Goal: Information Seeking & Learning: Learn about a topic

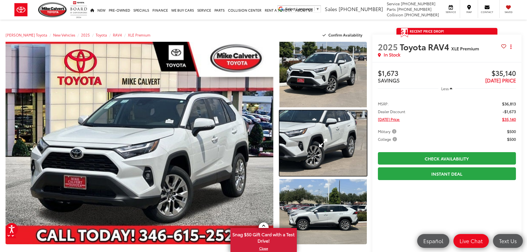
click at [327, 138] on link "Expand Photo 2" at bounding box center [322, 143] width 87 height 66
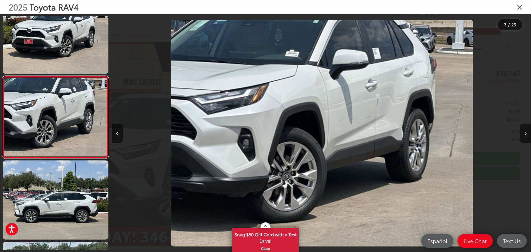
scroll to position [0, 838]
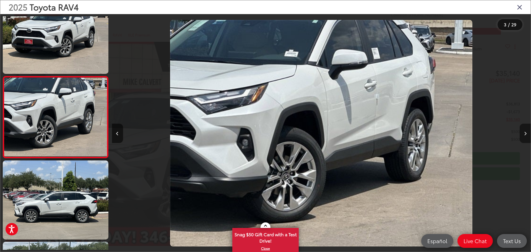
click at [521, 133] on button "Next image" at bounding box center [525, 133] width 11 height 19
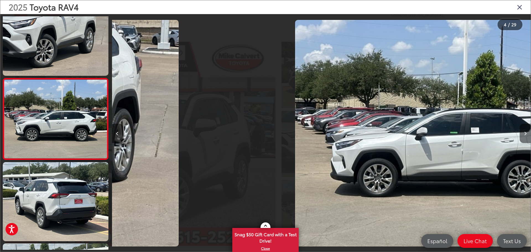
scroll to position [185, 0]
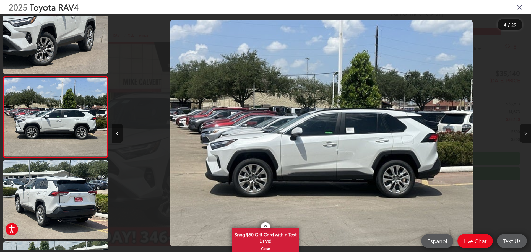
click at [521, 133] on button "Next image" at bounding box center [525, 133] width 11 height 19
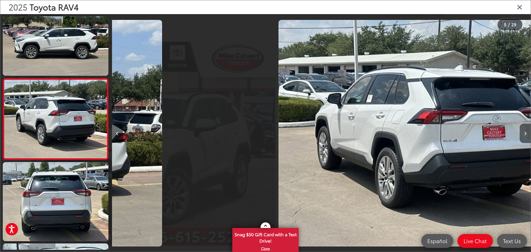
scroll to position [266, 0]
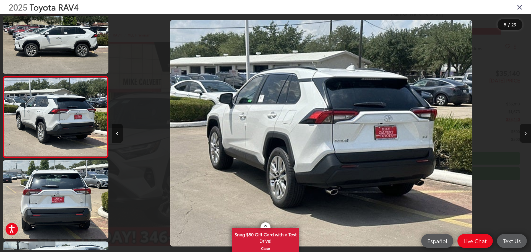
click at [521, 133] on button "Next image" at bounding box center [525, 133] width 11 height 19
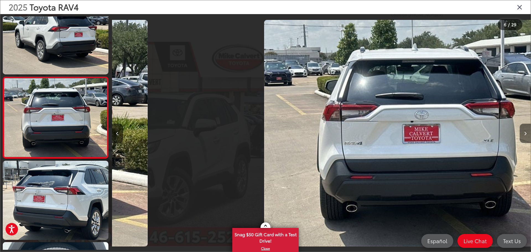
scroll to position [347, 0]
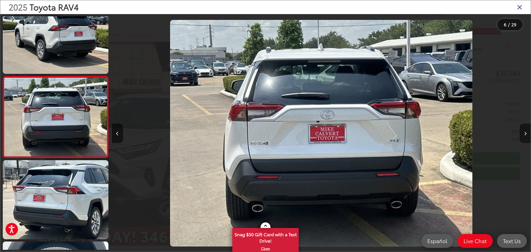
click at [521, 133] on button "Next image" at bounding box center [525, 133] width 11 height 19
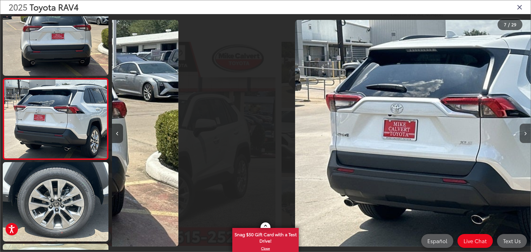
scroll to position [429, 0]
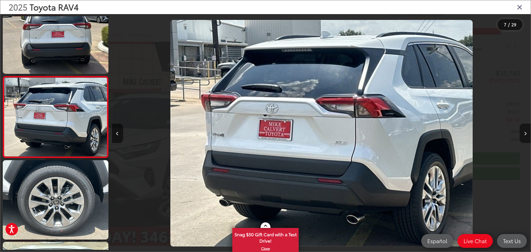
click at [521, 133] on button "Next image" at bounding box center [525, 133] width 11 height 19
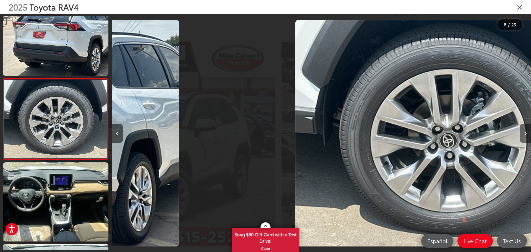
scroll to position [510, 0]
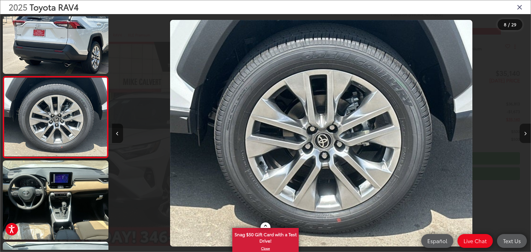
click at [521, 133] on button "Next image" at bounding box center [525, 133] width 11 height 19
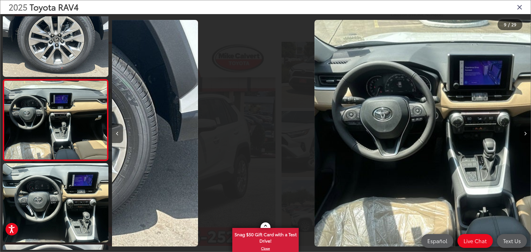
scroll to position [592, 0]
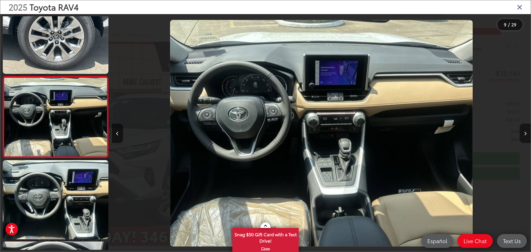
click at [521, 133] on button "Next image" at bounding box center [525, 133] width 11 height 19
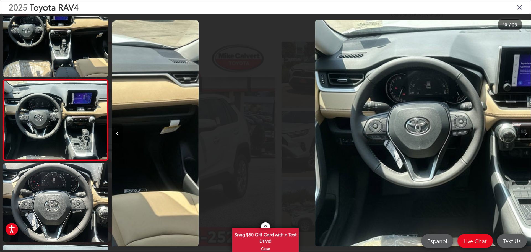
scroll to position [0, 0]
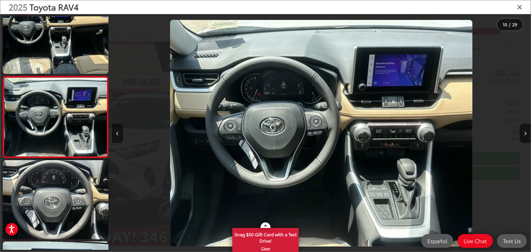
click at [519, 7] on icon "Close gallery" at bounding box center [520, 6] width 6 height 7
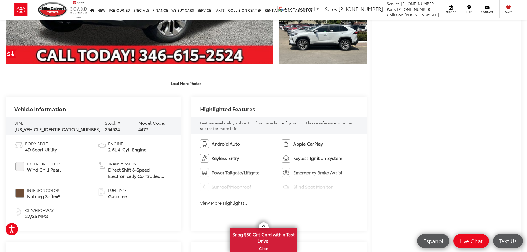
scroll to position [181, 0]
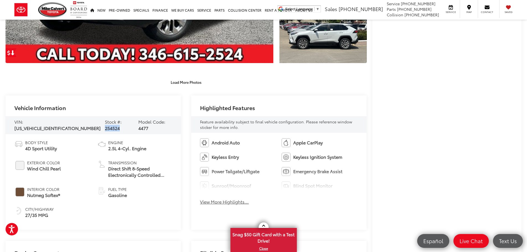
drag, startPoint x: 107, startPoint y: 126, endPoint x: 91, endPoint y: 127, distance: 15.6
click at [91, 127] on div "VIN: 2T3C1RFV3SW414194 Stock #: 254524 Model Code: 4477" at bounding box center [93, 125] width 175 height 18
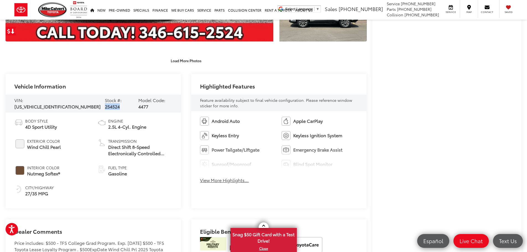
scroll to position [201, 0]
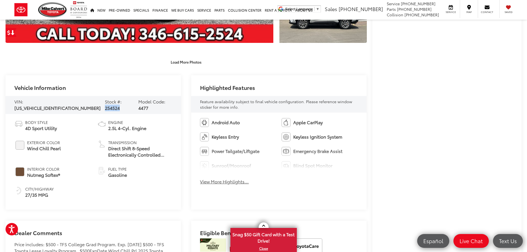
click at [215, 180] on button "View More Highlights..." at bounding box center [224, 181] width 49 height 6
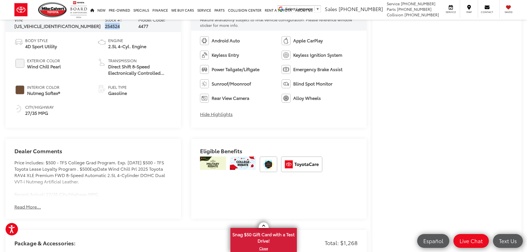
scroll to position [305, 0]
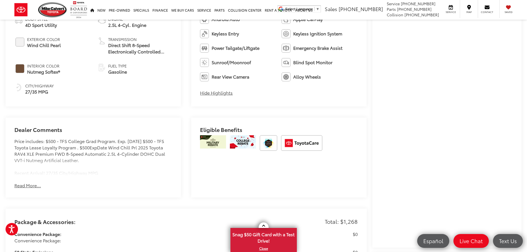
click at [36, 184] on button "Read More..." at bounding box center [27, 185] width 27 height 6
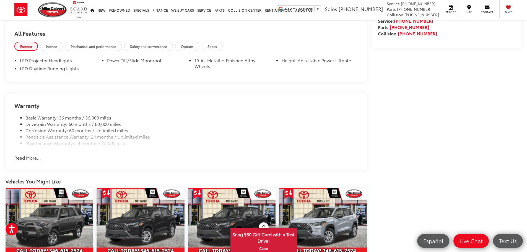
scroll to position [602, 0]
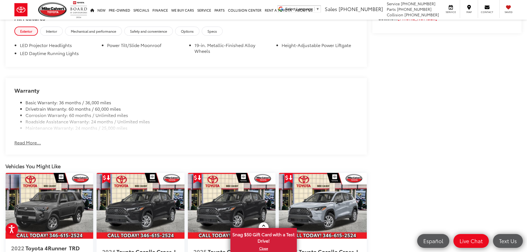
click at [27, 142] on button "Read More..." at bounding box center [27, 142] width 27 height 6
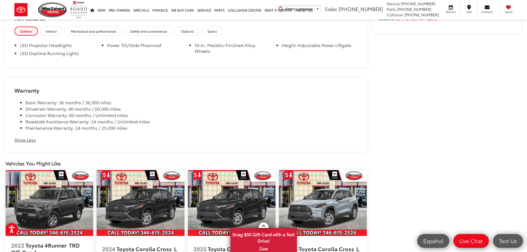
click at [33, 139] on button "Show Less" at bounding box center [25, 140] width 22 height 6
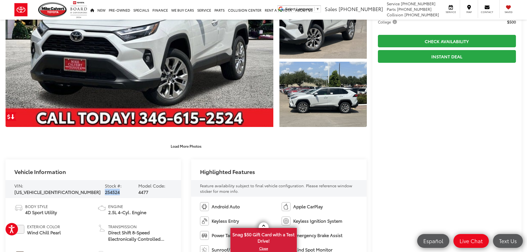
scroll to position [0, 0]
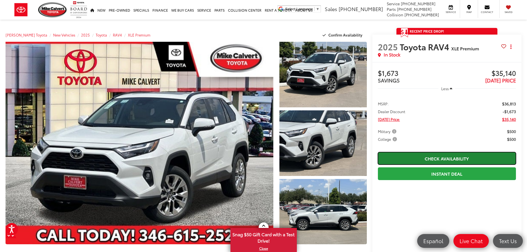
click at [442, 159] on link "Check Availability" at bounding box center [447, 158] width 138 height 12
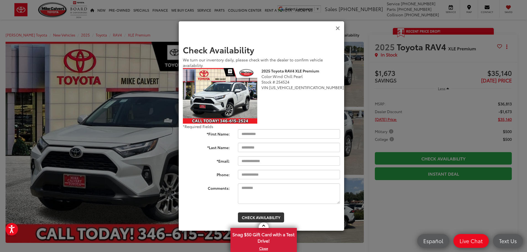
click at [338, 28] on icon "Close" at bounding box center [338, 28] width 4 height 6
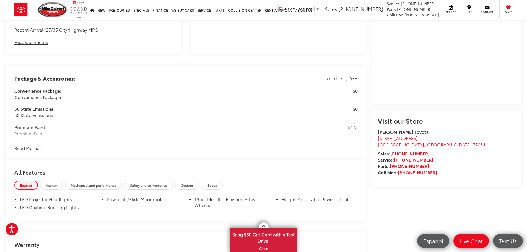
scroll to position [459, 0]
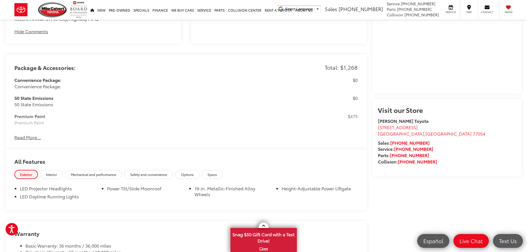
click at [25, 136] on button "Read More..." at bounding box center [27, 137] width 27 height 6
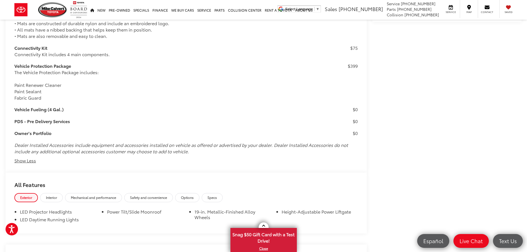
scroll to position [614, 0]
click at [54, 194] on span "Interior" at bounding box center [51, 196] width 11 height 5
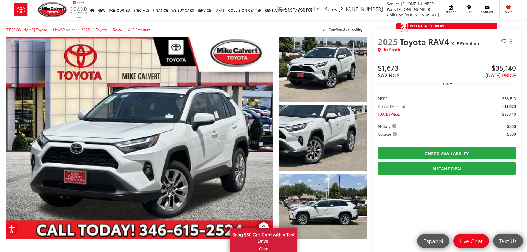
scroll to position [0, 0]
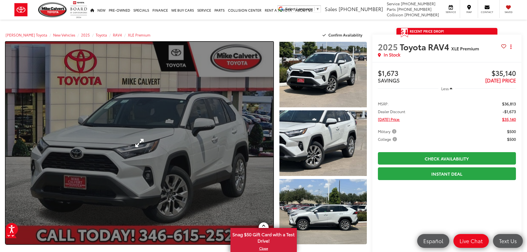
click at [239, 154] on link "Expand Photo 0" at bounding box center [140, 143] width 268 height 203
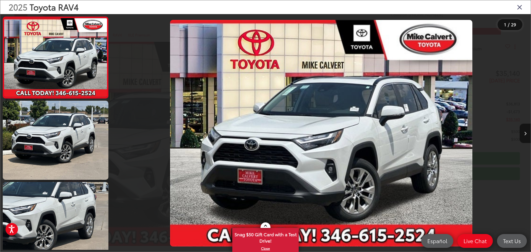
click at [267, 150] on img "2025 Toyota RAV4 XLE Premium 0" at bounding box center [321, 133] width 302 height 227
click at [522, 135] on button "Next image" at bounding box center [525, 133] width 11 height 19
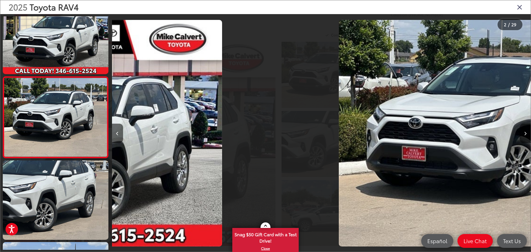
scroll to position [22, 0]
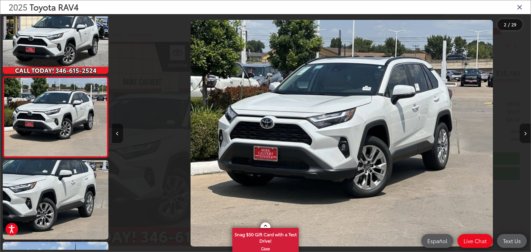
click at [522, 135] on button "Next image" at bounding box center [525, 133] width 11 height 19
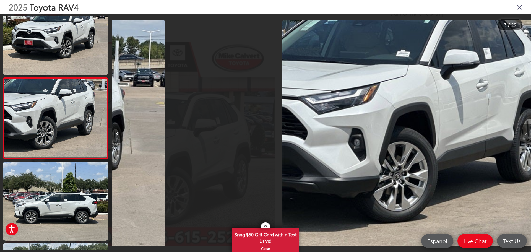
scroll to position [103, 0]
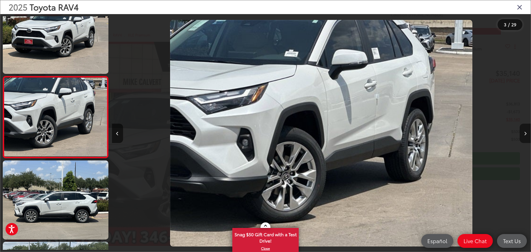
click at [522, 135] on button "Next image" at bounding box center [525, 133] width 11 height 19
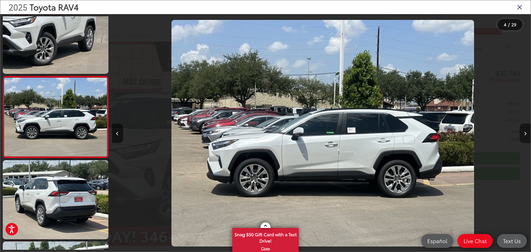
scroll to position [0, 1257]
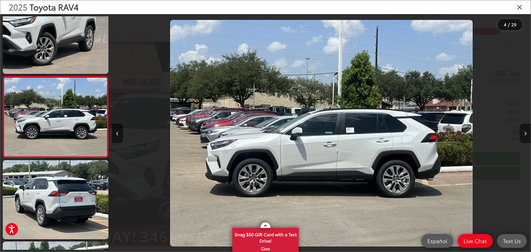
click at [522, 134] on button "Next image" at bounding box center [525, 133] width 11 height 19
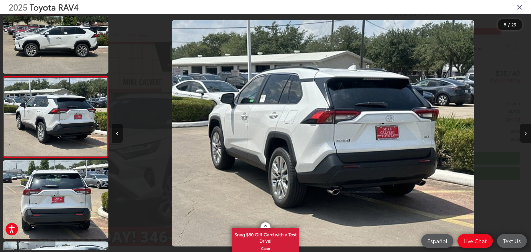
scroll to position [0, 1676]
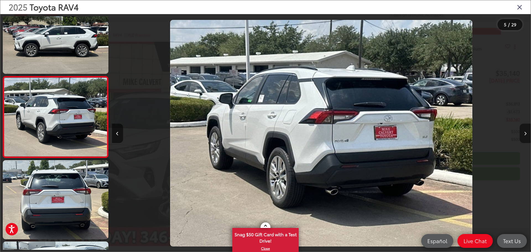
click at [522, 134] on button "Next image" at bounding box center [525, 133] width 11 height 19
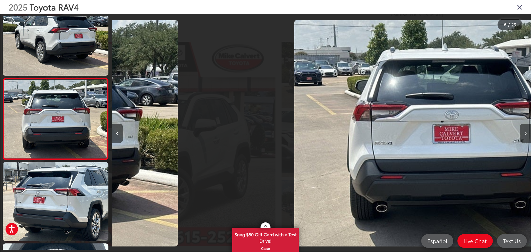
scroll to position [347, 0]
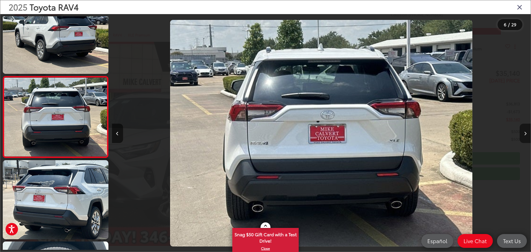
click at [522, 134] on button "Next image" at bounding box center [525, 133] width 11 height 19
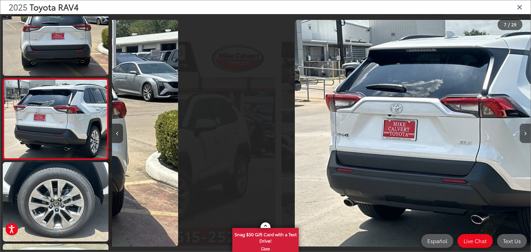
scroll to position [429, 0]
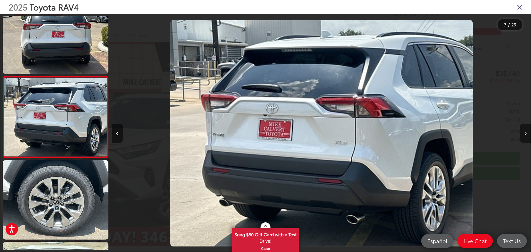
click at [522, 134] on button "Next image" at bounding box center [525, 133] width 11 height 19
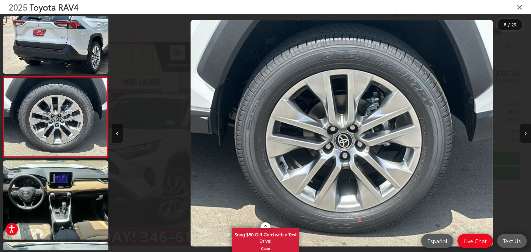
scroll to position [0, 2933]
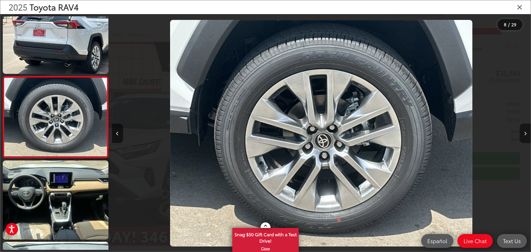
click at [522, 134] on button "Next image" at bounding box center [525, 133] width 11 height 19
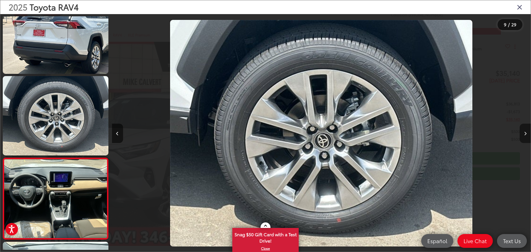
scroll to position [0, 3183]
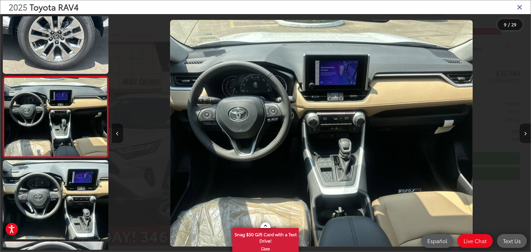
click at [522, 134] on button "Next image" at bounding box center [525, 133] width 11 height 19
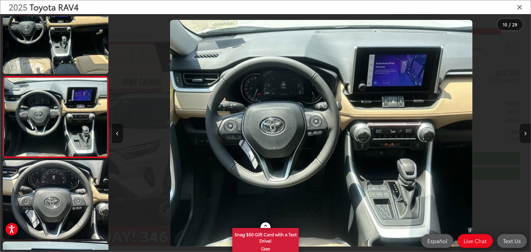
click at [522, 134] on button "Next image" at bounding box center [525, 133] width 11 height 19
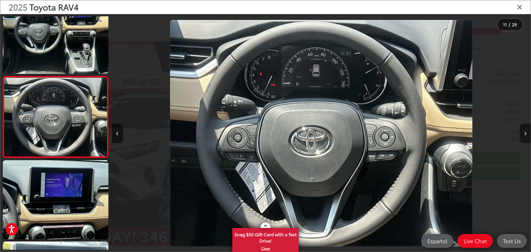
click at [522, 134] on button "Next image" at bounding box center [525, 133] width 11 height 19
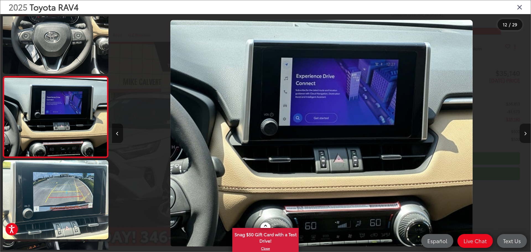
click at [522, 134] on button "Next image" at bounding box center [525, 133] width 11 height 19
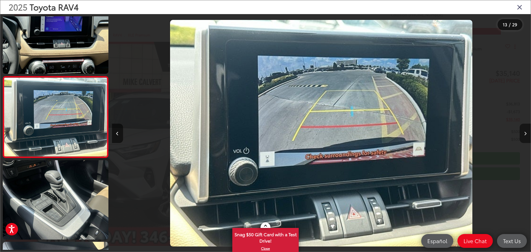
click at [522, 134] on button "Next image" at bounding box center [525, 133] width 11 height 19
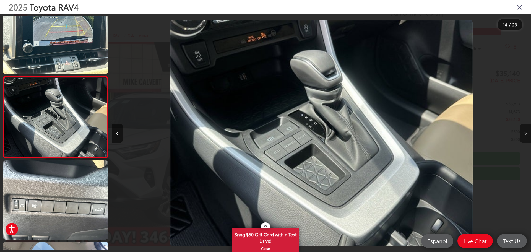
click at [522, 134] on button "Next image" at bounding box center [525, 133] width 11 height 19
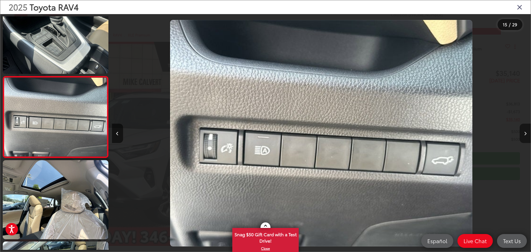
click at [522, 134] on button "Next image" at bounding box center [525, 133] width 11 height 19
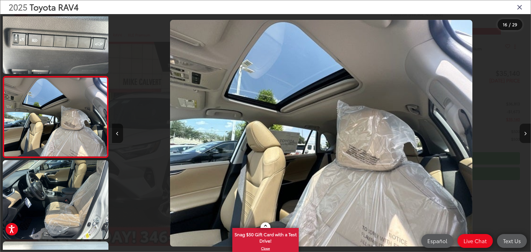
click at [522, 134] on button "Next image" at bounding box center [525, 133] width 11 height 19
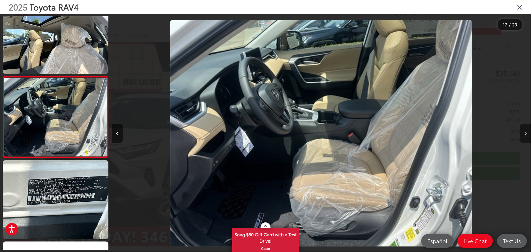
click at [522, 134] on button "Next image" at bounding box center [525, 133] width 11 height 19
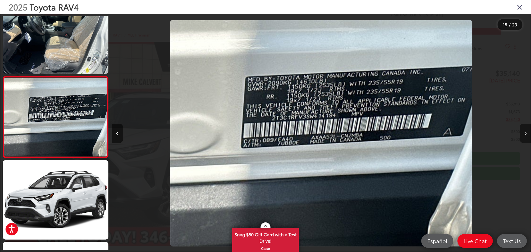
click at [522, 134] on button "Next image" at bounding box center [525, 133] width 11 height 19
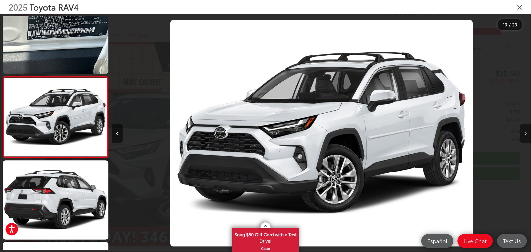
click at [522, 134] on button "Next image" at bounding box center [525, 133] width 11 height 19
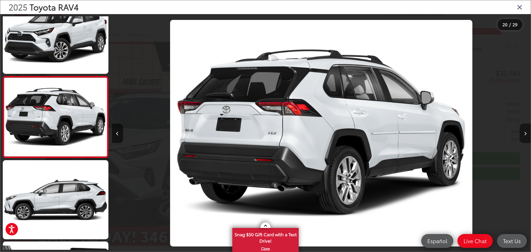
click at [522, 134] on button "Next image" at bounding box center [525, 133] width 11 height 19
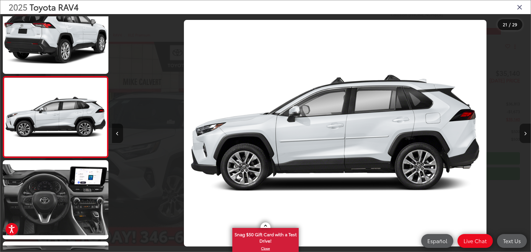
click at [522, 134] on button "Next image" at bounding box center [525, 133] width 11 height 19
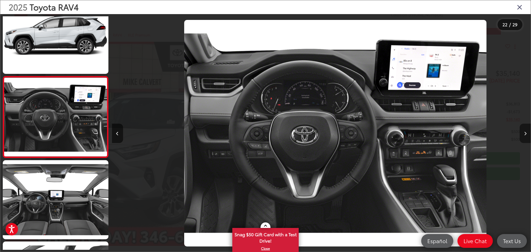
click at [522, 134] on button "Next image" at bounding box center [525, 133] width 11 height 19
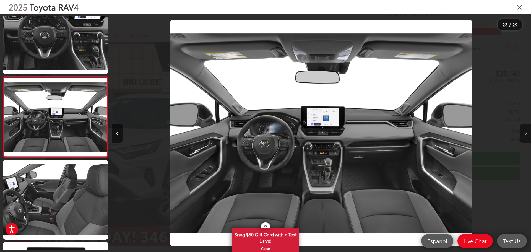
click at [522, 134] on button "Next image" at bounding box center [525, 133] width 11 height 19
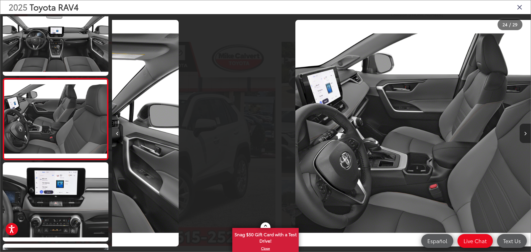
click at [522, 134] on button "Next image" at bounding box center [525, 133] width 11 height 19
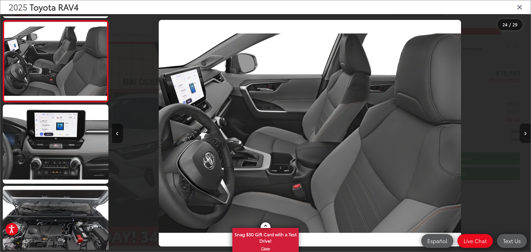
click at [522, 134] on button "Next image" at bounding box center [525, 133] width 11 height 19
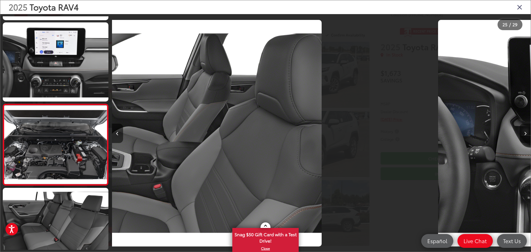
click at [522, 134] on button "Next image" at bounding box center [525, 133] width 11 height 19
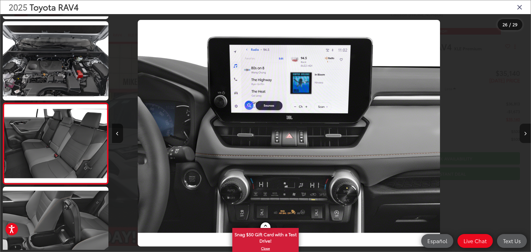
click at [522, 134] on button "Next image" at bounding box center [525, 133] width 11 height 19
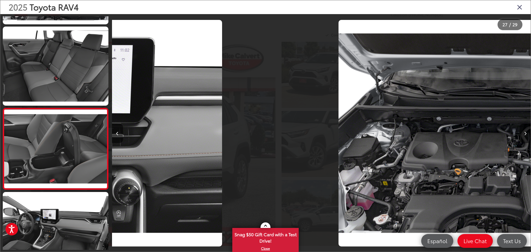
click at [522, 134] on button "Next image" at bounding box center [525, 133] width 11 height 19
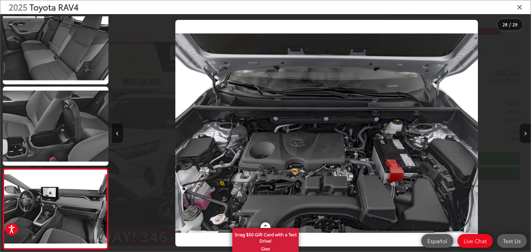
click at [522, 134] on div at bounding box center [478, 133] width 105 height 238
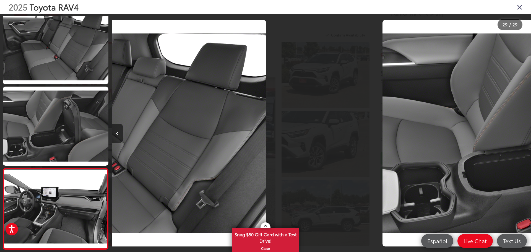
click at [522, 134] on div at bounding box center [478, 133] width 105 height 238
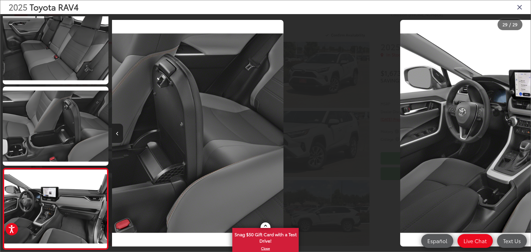
click at [522, 134] on div at bounding box center [478, 133] width 105 height 238
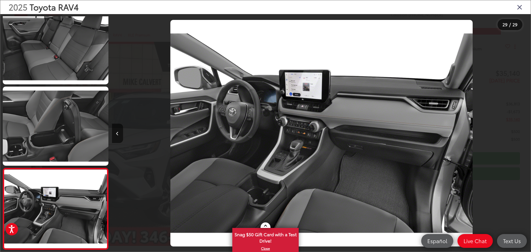
click at [522, 134] on div at bounding box center [478, 133] width 105 height 238
click at [519, 7] on icon "Close gallery" at bounding box center [520, 6] width 6 height 7
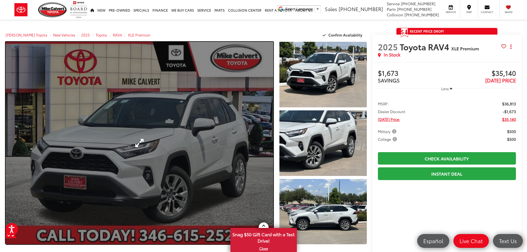
click at [261, 151] on link "Expand Photo 0" at bounding box center [140, 143] width 268 height 203
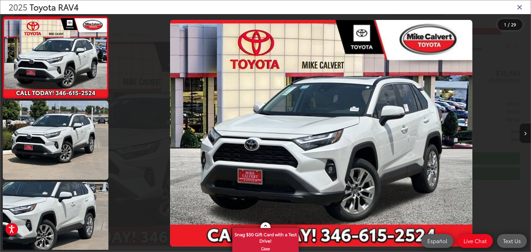
click at [524, 133] on icon "Next image" at bounding box center [525, 134] width 2 height 4
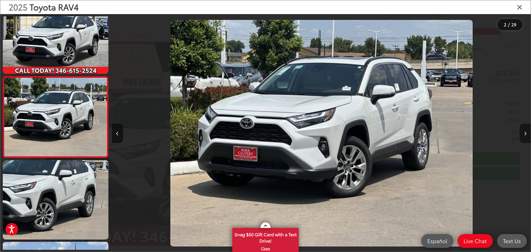
click at [524, 133] on icon "Next image" at bounding box center [525, 134] width 2 height 4
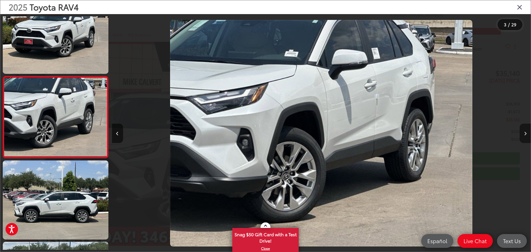
click at [524, 133] on icon "Next image" at bounding box center [525, 134] width 2 height 4
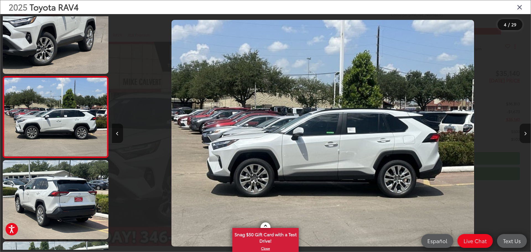
click at [524, 133] on icon "Next image" at bounding box center [525, 134] width 2 height 4
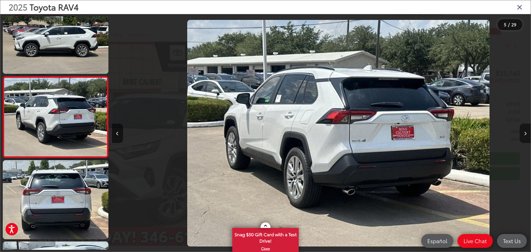
click at [524, 133] on icon "Next image" at bounding box center [525, 134] width 2 height 4
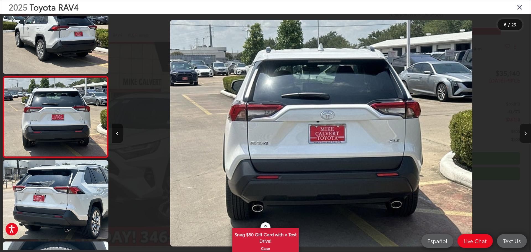
click at [524, 133] on icon "Next image" at bounding box center [525, 134] width 2 height 4
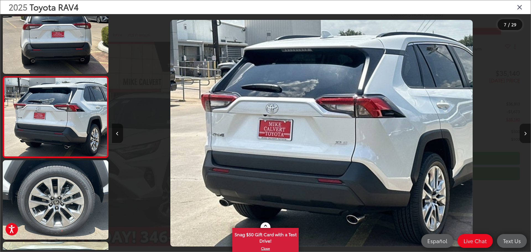
click at [524, 133] on icon "Next image" at bounding box center [525, 134] width 2 height 4
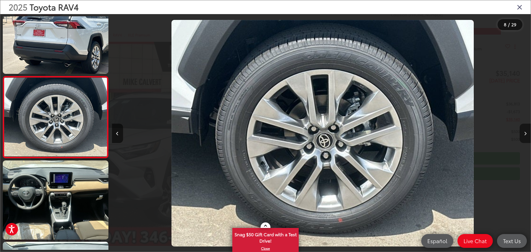
click at [524, 133] on icon "Next image" at bounding box center [525, 134] width 2 height 4
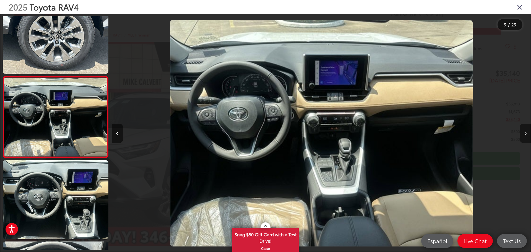
click at [524, 133] on icon "Next image" at bounding box center [525, 134] width 2 height 4
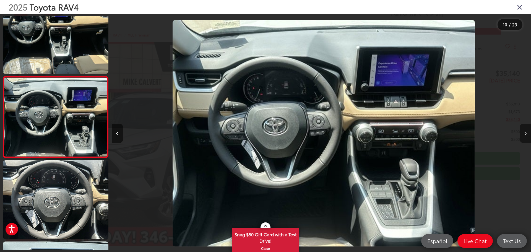
click at [524, 133] on icon "Next image" at bounding box center [525, 134] width 2 height 4
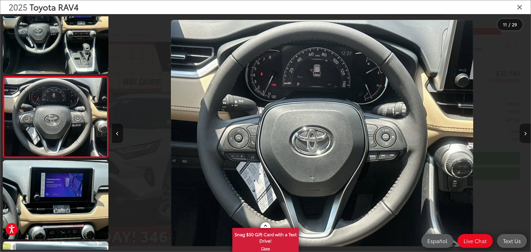
click at [524, 133] on icon "Next image" at bounding box center [525, 134] width 2 height 4
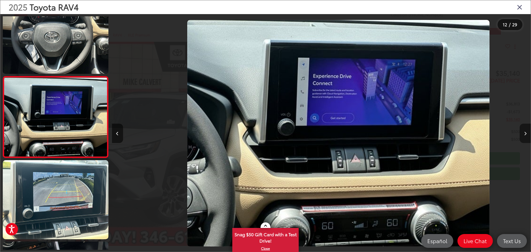
click at [524, 133] on icon "Next image" at bounding box center [525, 134] width 2 height 4
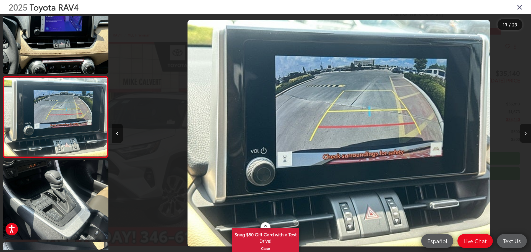
click at [524, 133] on icon "Next image" at bounding box center [525, 134] width 2 height 4
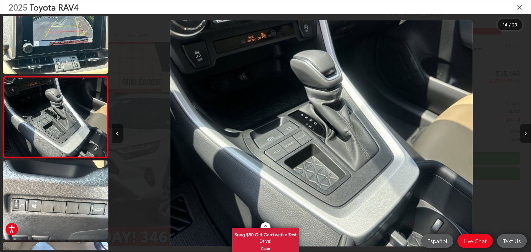
click at [524, 133] on icon "Next image" at bounding box center [525, 134] width 2 height 4
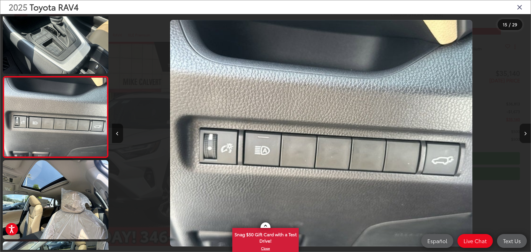
click at [524, 133] on icon "Next image" at bounding box center [525, 134] width 2 height 4
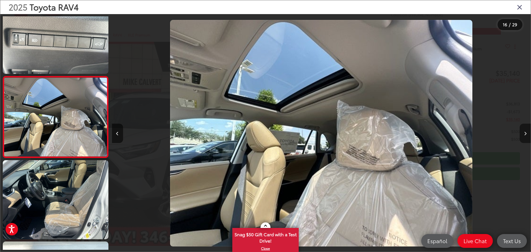
click at [524, 133] on icon "Next image" at bounding box center [525, 134] width 2 height 4
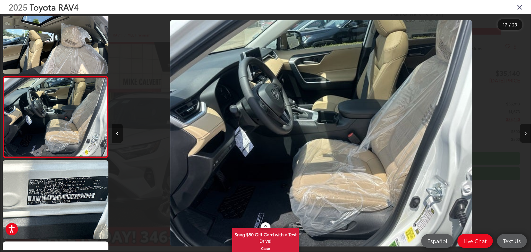
click at [524, 133] on icon "Next image" at bounding box center [525, 134] width 2 height 4
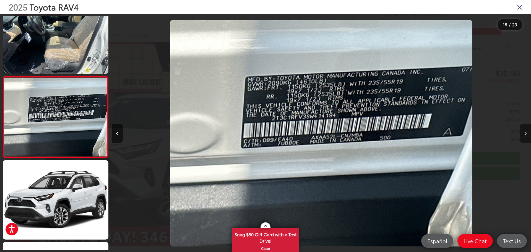
click at [524, 133] on icon "Next image" at bounding box center [525, 134] width 2 height 4
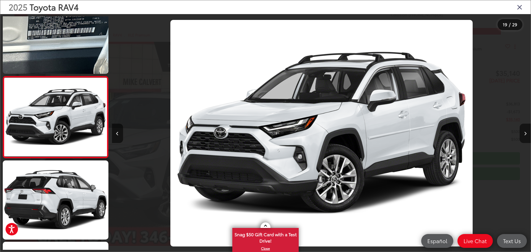
click at [519, 7] on icon "Close gallery" at bounding box center [520, 6] width 6 height 7
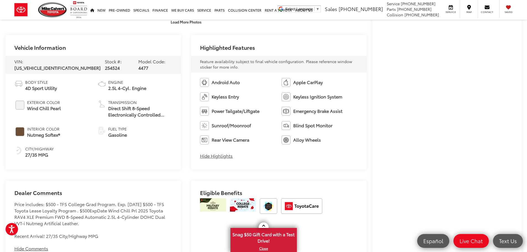
click at [46, 132] on span "Nutmeg Softex®" at bounding box center [43, 135] width 33 height 6
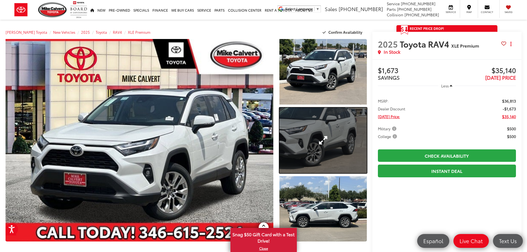
click at [291, 146] on link "Expand Photo 2" at bounding box center [322, 141] width 87 height 66
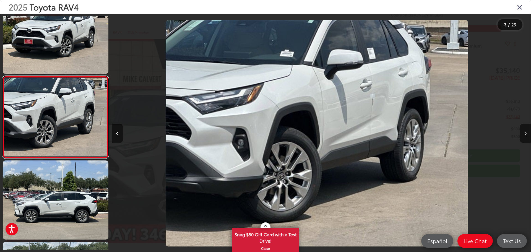
scroll to position [0, 838]
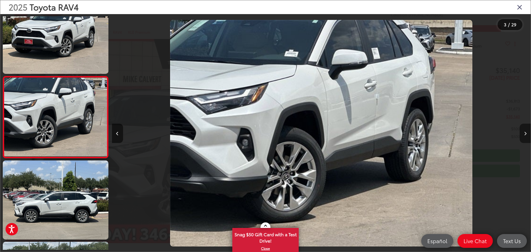
click at [525, 134] on icon "Next image" at bounding box center [525, 134] width 2 height 4
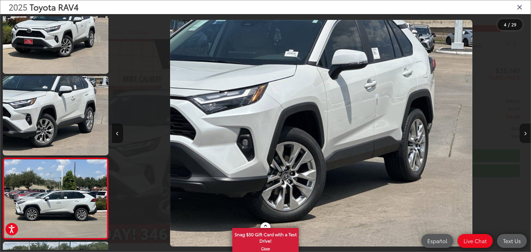
scroll to position [0, 932]
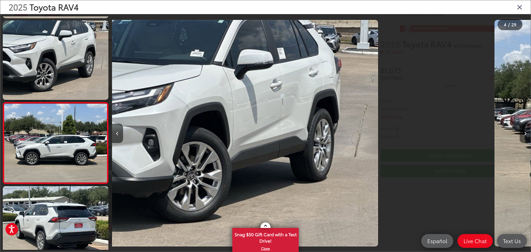
click at [525, 134] on icon "Next image" at bounding box center [525, 134] width 2 height 4
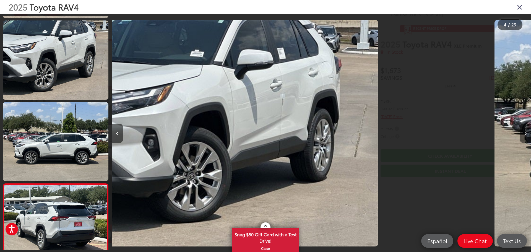
scroll to position [0, 1164]
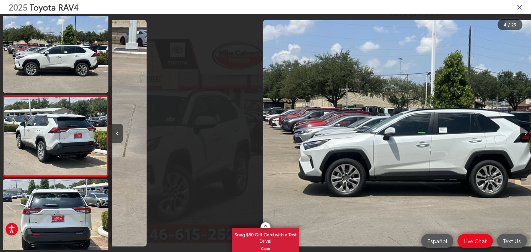
click at [525, 134] on icon "Next image" at bounding box center [525, 134] width 2 height 4
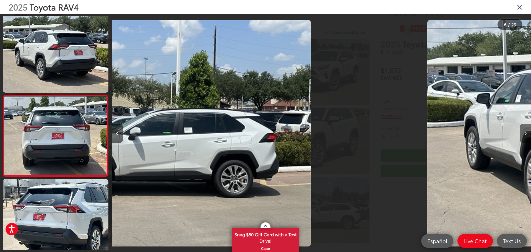
scroll to position [347, 0]
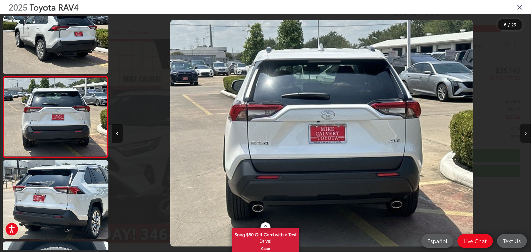
click at [525, 134] on icon "Next image" at bounding box center [525, 134] width 2 height 4
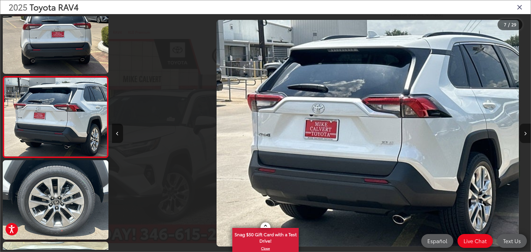
scroll to position [0, 2508]
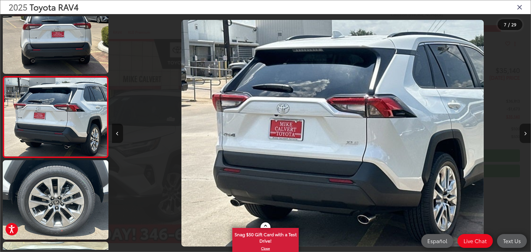
click at [525, 134] on icon "Next image" at bounding box center [525, 134] width 2 height 4
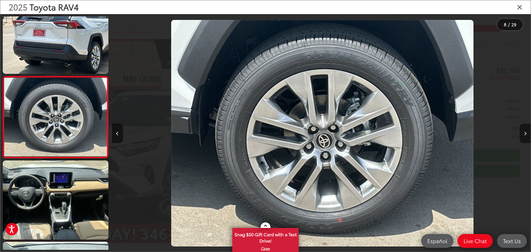
scroll to position [0, 2933]
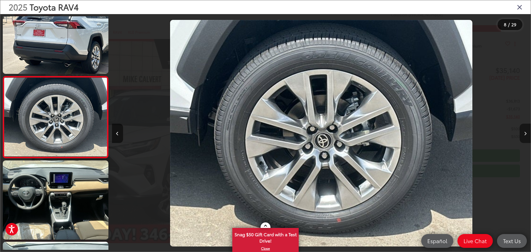
click at [525, 134] on icon "Next image" at bounding box center [525, 134] width 2 height 4
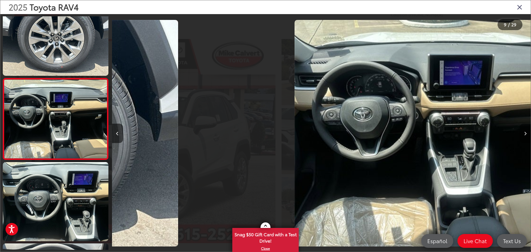
scroll to position [592, 0]
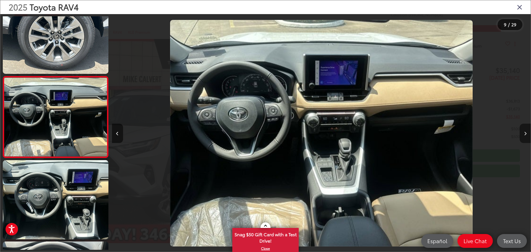
click at [525, 134] on icon "Next image" at bounding box center [525, 134] width 2 height 4
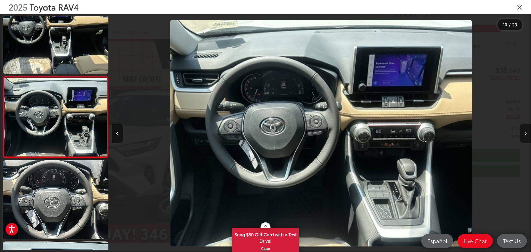
click at [525, 134] on icon "Next image" at bounding box center [525, 134] width 2 height 4
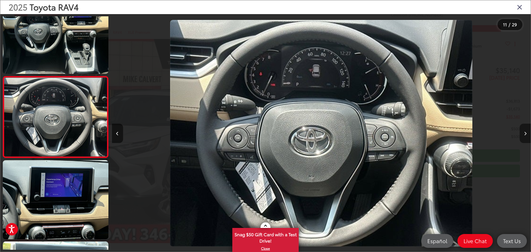
click at [525, 134] on icon "Next image" at bounding box center [525, 134] width 2 height 4
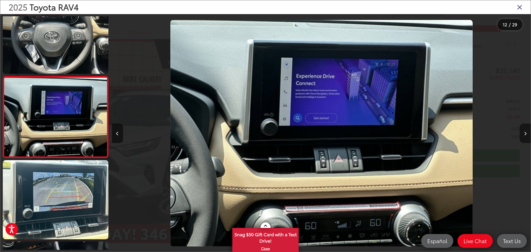
click at [525, 134] on icon "Next image" at bounding box center [525, 134] width 2 height 4
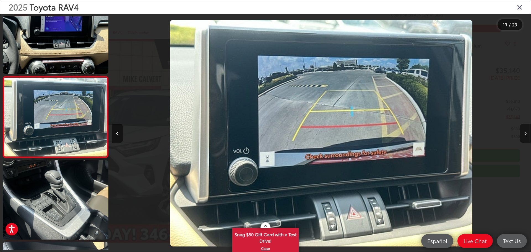
click at [525, 134] on icon "Next image" at bounding box center [525, 134] width 2 height 4
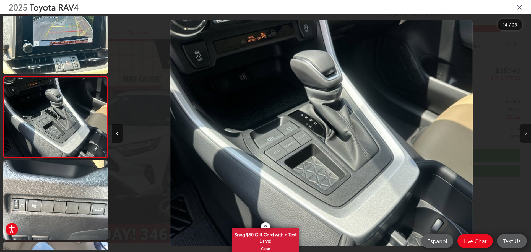
click at [525, 134] on icon "Next image" at bounding box center [525, 134] width 2 height 4
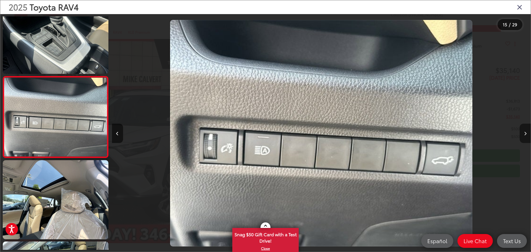
click at [525, 134] on icon "Next image" at bounding box center [525, 134] width 2 height 4
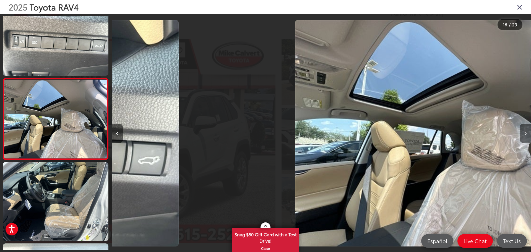
click at [525, 134] on icon "Next image" at bounding box center [525, 134] width 2 height 4
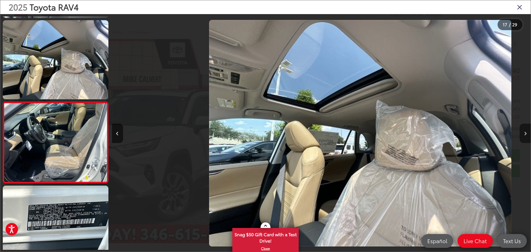
click at [525, 134] on icon "Next image" at bounding box center [525, 134] width 2 height 4
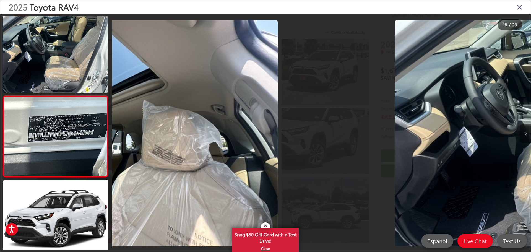
click at [525, 134] on icon "Next image" at bounding box center [525, 134] width 2 height 4
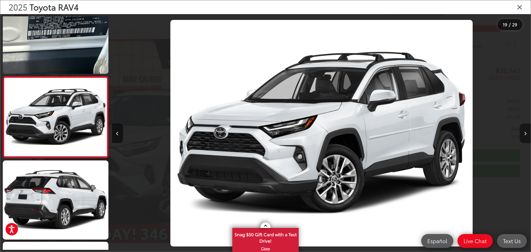
click at [525, 134] on icon "Next image" at bounding box center [525, 134] width 2 height 4
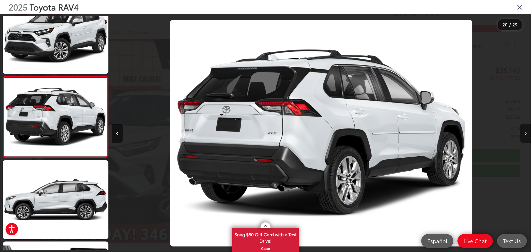
click at [525, 134] on icon "Next image" at bounding box center [525, 134] width 2 height 4
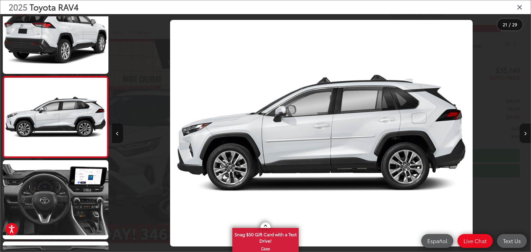
click at [525, 134] on icon "Next image" at bounding box center [525, 134] width 2 height 4
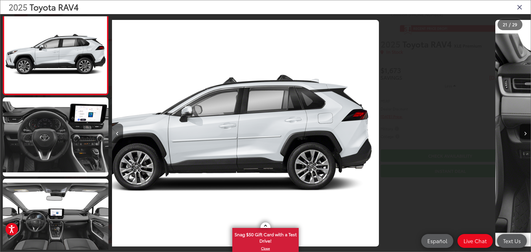
click at [525, 134] on icon "Next image" at bounding box center [525, 134] width 2 height 4
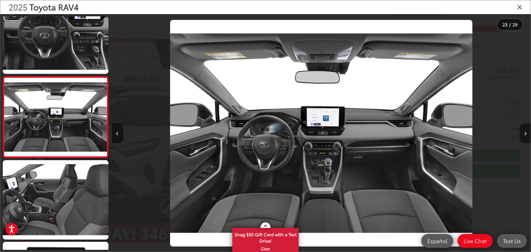
click at [525, 134] on icon "Next image" at bounding box center [525, 134] width 2 height 4
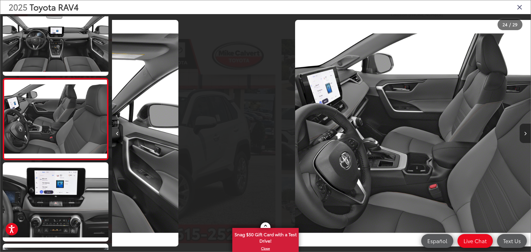
click at [525, 134] on icon "Next image" at bounding box center [525, 134] width 2 height 4
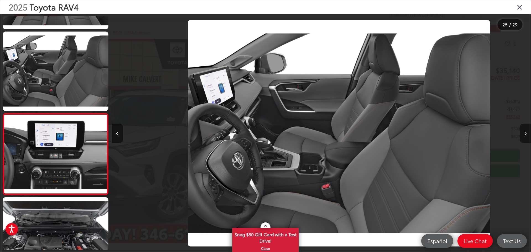
click at [525, 134] on icon "Next image" at bounding box center [525, 134] width 2 height 4
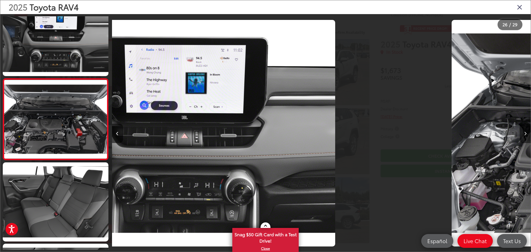
click at [525, 134] on icon "Next image" at bounding box center [525, 134] width 2 height 4
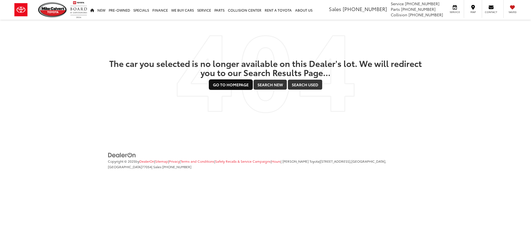
click at [232, 83] on link "Go to Homepage" at bounding box center [230, 85] width 43 height 10
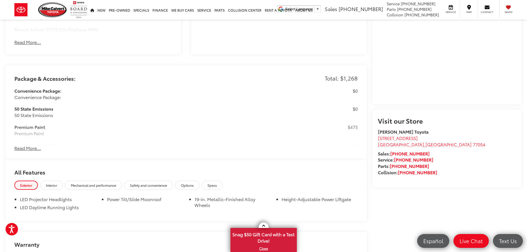
scroll to position [446, 0]
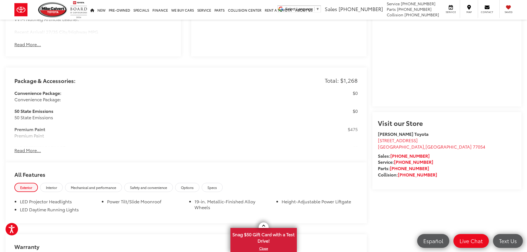
click at [27, 149] on button "Read More..." at bounding box center [27, 150] width 27 height 6
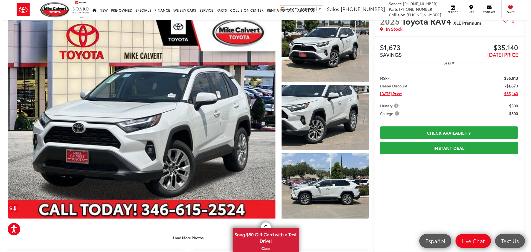
scroll to position [0, 0]
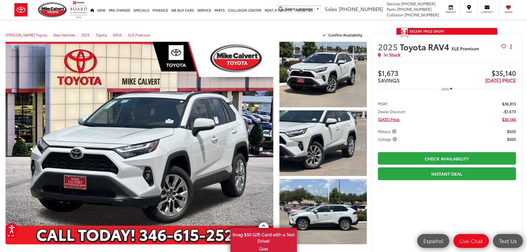
click at [450, 88] on icon "button" at bounding box center [451, 89] width 2 height 4
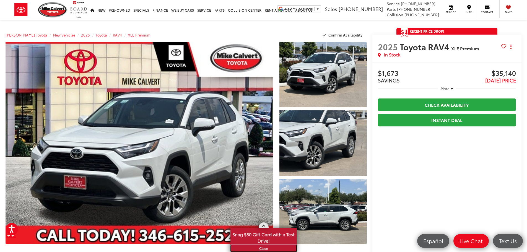
click at [266, 249] on link "X" at bounding box center [263, 248] width 65 height 6
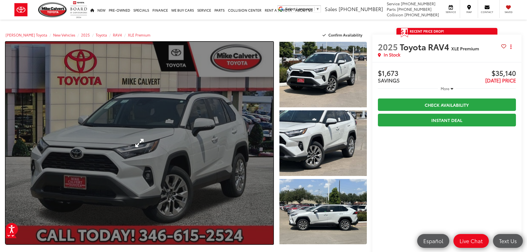
click at [191, 181] on link "Expand Photo 0" at bounding box center [140, 143] width 268 height 203
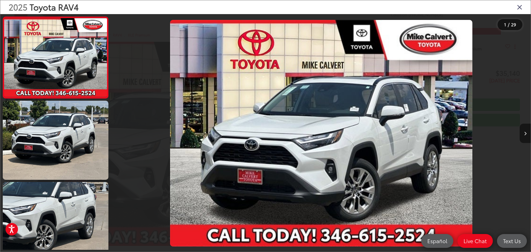
click at [524, 133] on icon "Next image" at bounding box center [525, 134] width 2 height 4
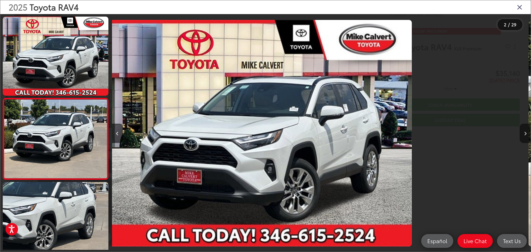
scroll to position [22, 0]
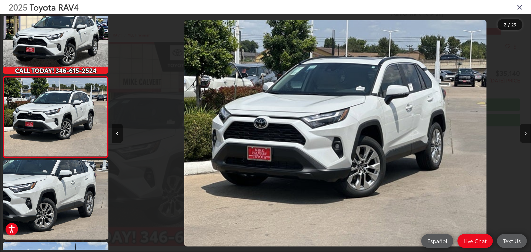
click at [524, 134] on icon "Next image" at bounding box center [525, 134] width 2 height 4
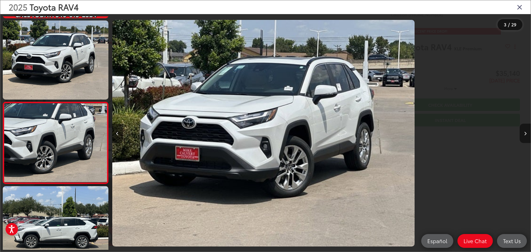
scroll to position [103, 0]
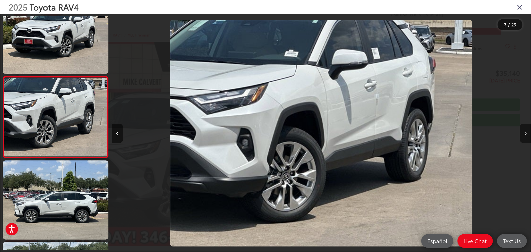
click at [524, 134] on icon "Next image" at bounding box center [525, 134] width 2 height 4
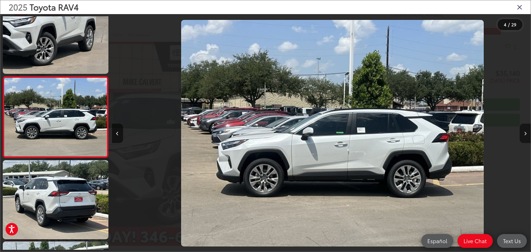
scroll to position [0, 1257]
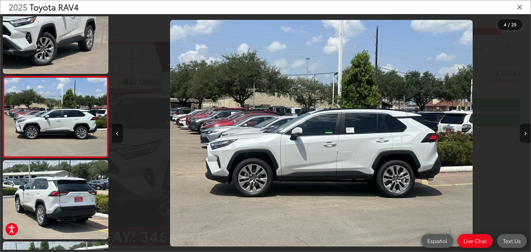
click at [524, 134] on icon "Next image" at bounding box center [525, 134] width 2 height 4
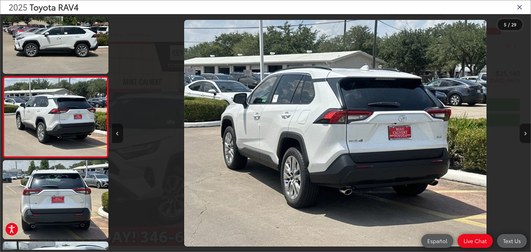
scroll to position [0, 1676]
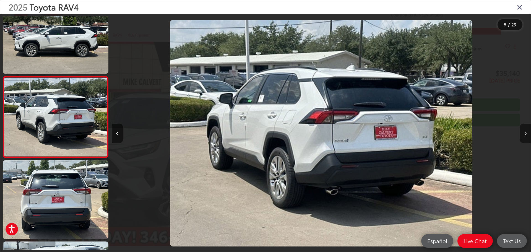
click at [524, 134] on icon "Next image" at bounding box center [525, 134] width 2 height 4
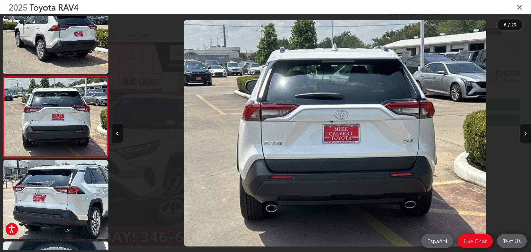
scroll to position [0, 2095]
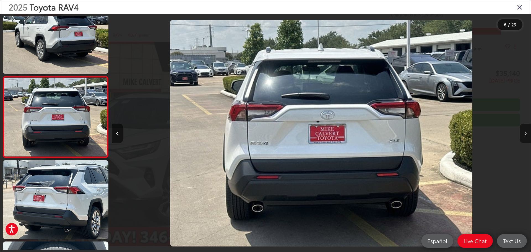
click at [525, 134] on icon "Next image" at bounding box center [525, 134] width 2 height 4
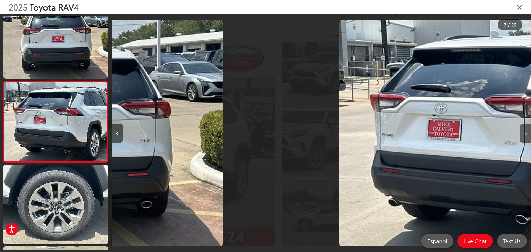
scroll to position [429, 0]
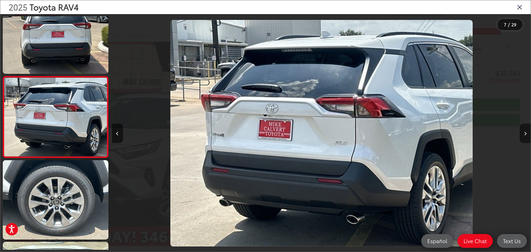
click at [525, 134] on icon "Next image" at bounding box center [525, 134] width 2 height 4
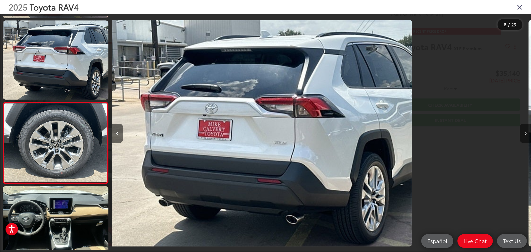
scroll to position [510, 0]
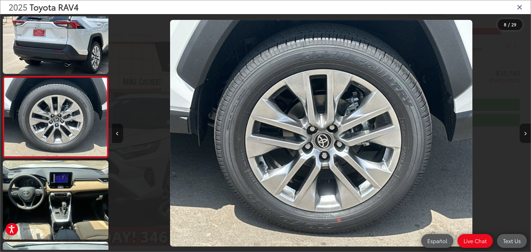
click at [525, 134] on icon "Next image" at bounding box center [525, 134] width 2 height 4
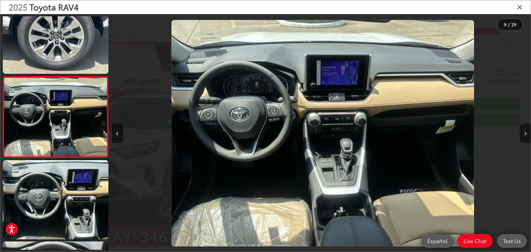
scroll to position [0, 3352]
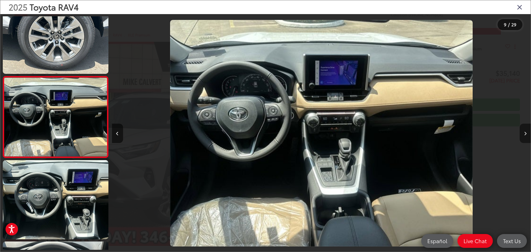
click at [525, 132] on icon "Next image" at bounding box center [525, 134] width 2 height 4
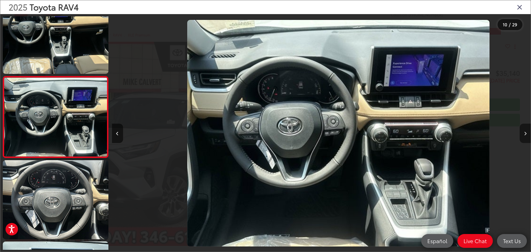
scroll to position [0, 3771]
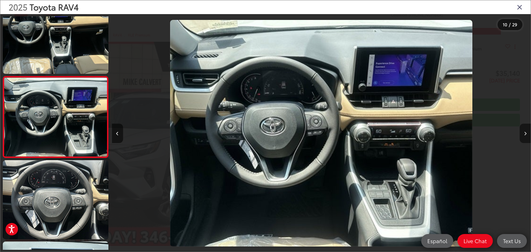
click at [523, 136] on button "Next image" at bounding box center [525, 133] width 11 height 19
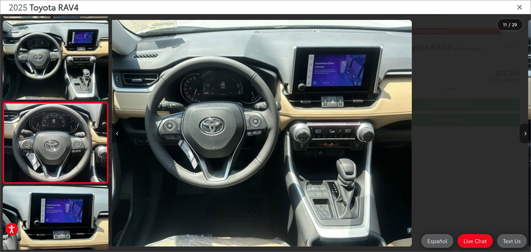
scroll to position [0, 0]
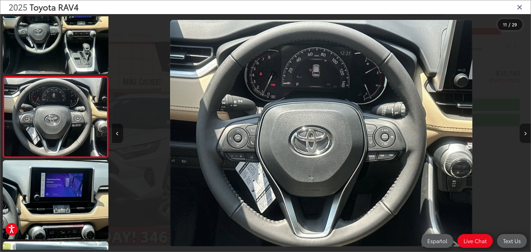
click at [523, 135] on button "Next image" at bounding box center [525, 133] width 11 height 19
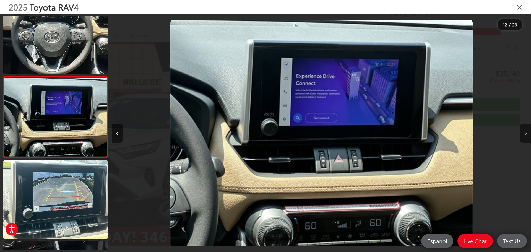
click at [522, 134] on button "Next image" at bounding box center [525, 133] width 11 height 19
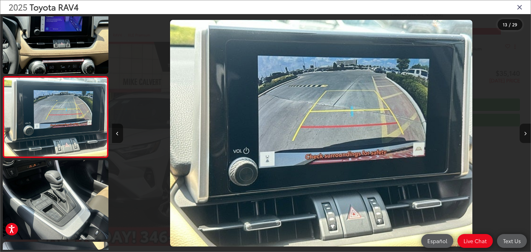
click at [522, 134] on button "Next image" at bounding box center [525, 133] width 11 height 19
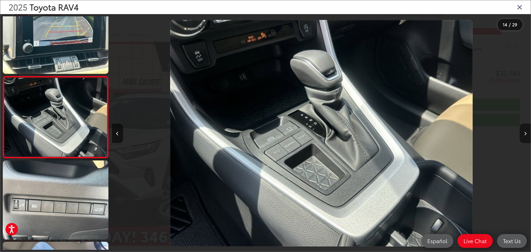
click at [522, 134] on button "Next image" at bounding box center [525, 133] width 11 height 19
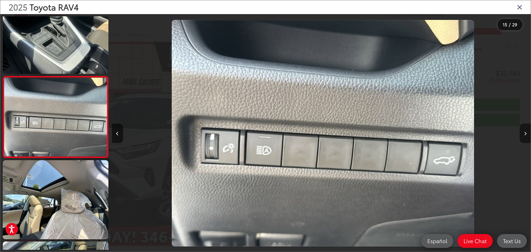
click at [522, 134] on button "Next image" at bounding box center [525, 133] width 11 height 19
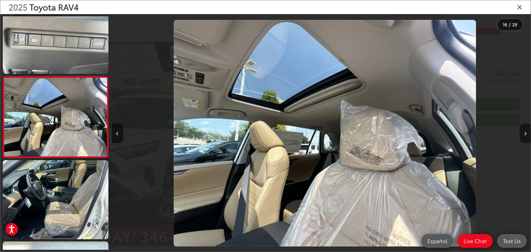
click at [522, 134] on button "Next image" at bounding box center [525, 133] width 11 height 19
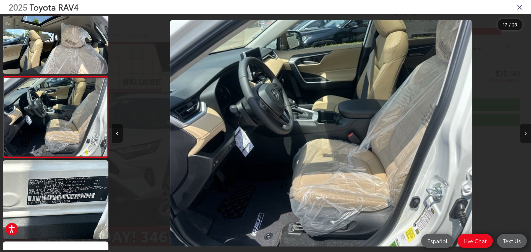
click at [522, 134] on button "Next image" at bounding box center [525, 133] width 11 height 19
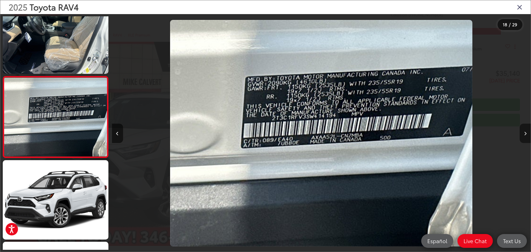
click at [525, 135] on icon "Next image" at bounding box center [525, 134] width 2 height 4
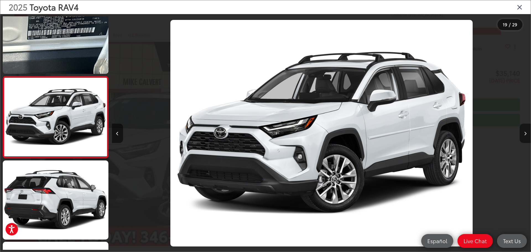
click at [525, 134] on icon "Next image" at bounding box center [525, 134] width 2 height 4
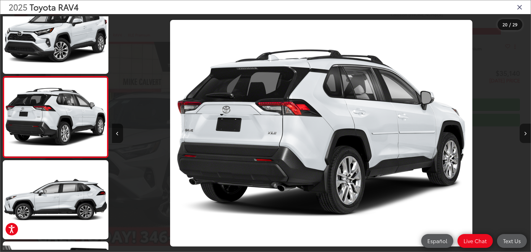
click at [525, 134] on icon "Next image" at bounding box center [525, 134] width 2 height 4
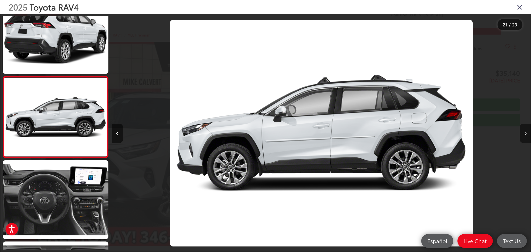
click at [523, 136] on button "Next image" at bounding box center [525, 133] width 11 height 19
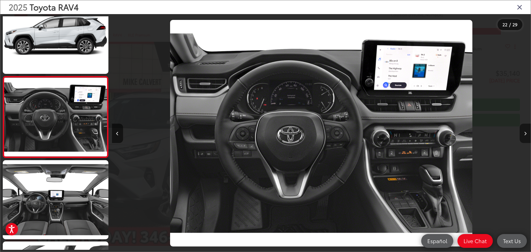
click at [523, 136] on button "Next image" at bounding box center [525, 133] width 11 height 19
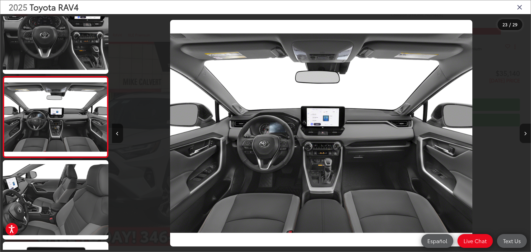
click at [523, 136] on button "Next image" at bounding box center [525, 133] width 11 height 19
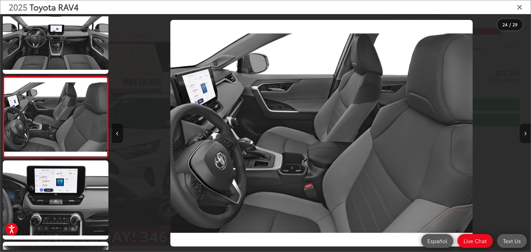
click at [523, 136] on button "Next image" at bounding box center [525, 133] width 11 height 19
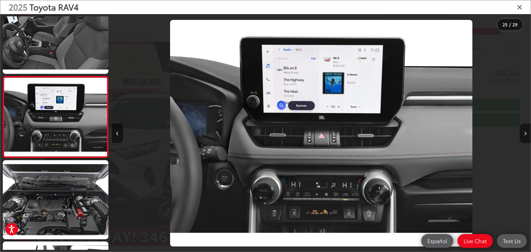
click at [523, 136] on button "Next image" at bounding box center [525, 133] width 11 height 19
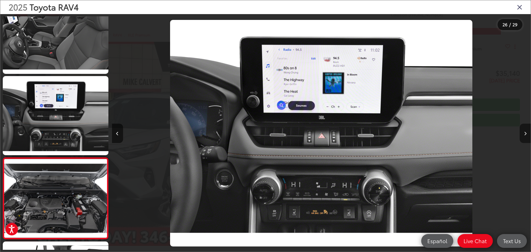
scroll to position [0, 10350]
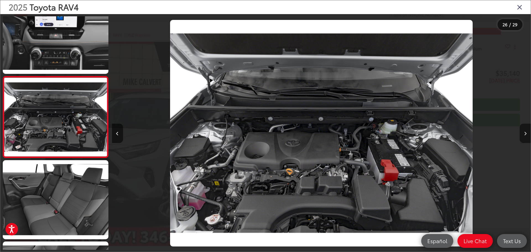
click at [523, 136] on button "Next image" at bounding box center [525, 133] width 11 height 19
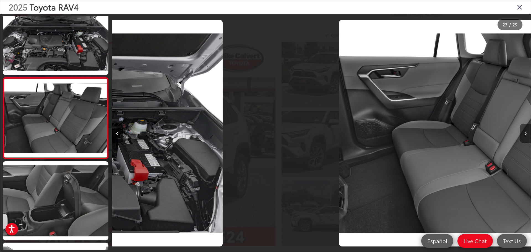
scroll to position [0, 10832]
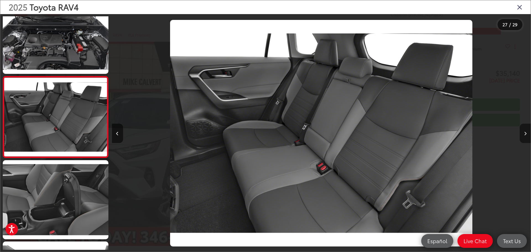
click at [523, 136] on button "Next image" at bounding box center [525, 133] width 11 height 19
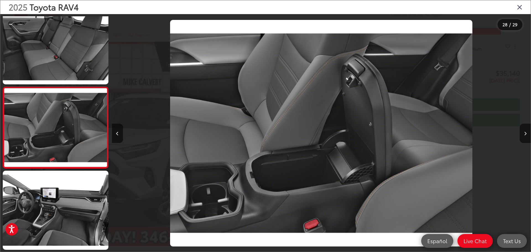
click at [517, 7] on icon "Close gallery" at bounding box center [520, 6] width 6 height 7
